Goal: Navigation & Orientation: Find specific page/section

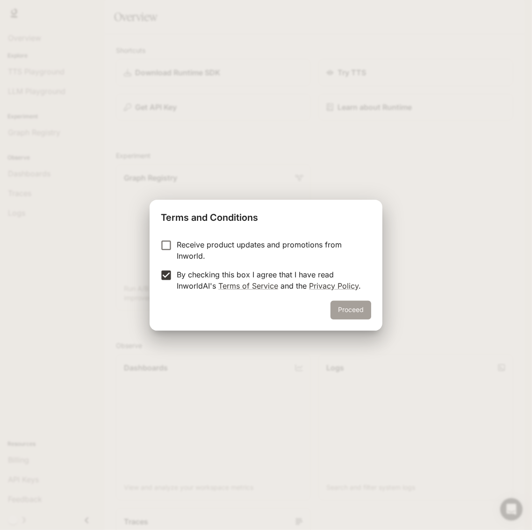
click at [352, 311] on button "Proceed" at bounding box center [350, 310] width 41 height 19
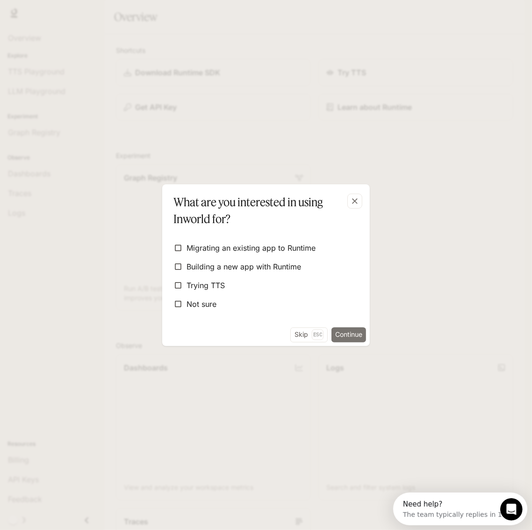
click at [347, 333] on button "Continue" at bounding box center [348, 334] width 35 height 15
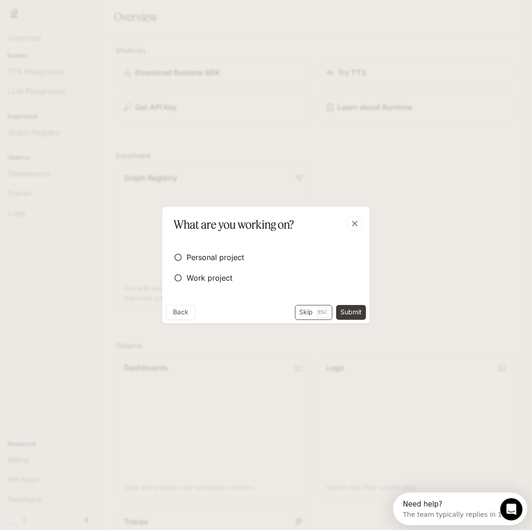
click at [306, 311] on button "Skip Esc" at bounding box center [313, 312] width 37 height 15
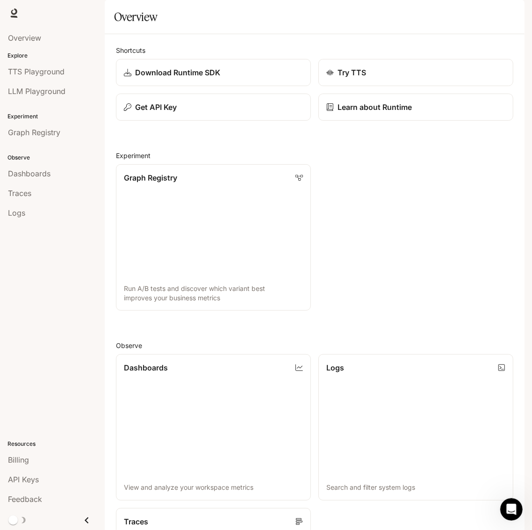
scroll to position [351, 0]
click at [36, 172] on span "Dashboards" at bounding box center [29, 173] width 43 height 11
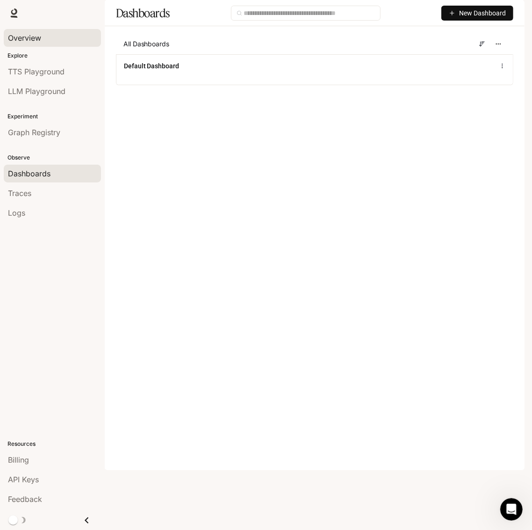
click at [33, 39] on span "Overview" at bounding box center [24, 37] width 33 height 11
